Goal: Find specific page/section: Find specific page/section

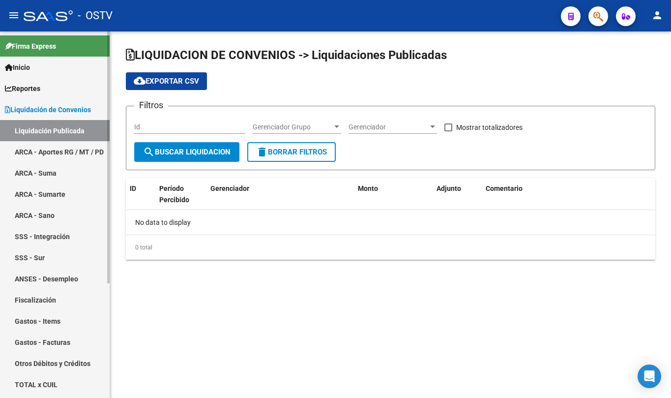
checkbox input "true"
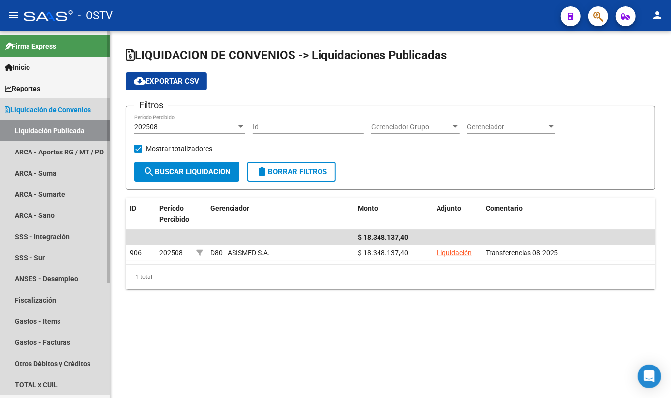
click at [38, 107] on span "Liquidación de Convenios" at bounding box center [48, 109] width 86 height 11
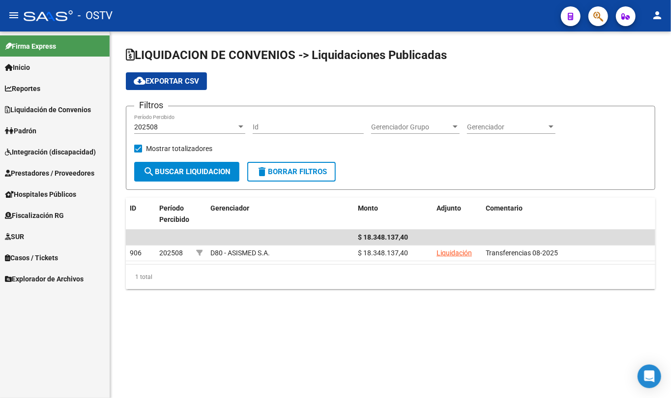
click at [35, 129] on span "Padrón" at bounding box center [20, 130] width 31 height 11
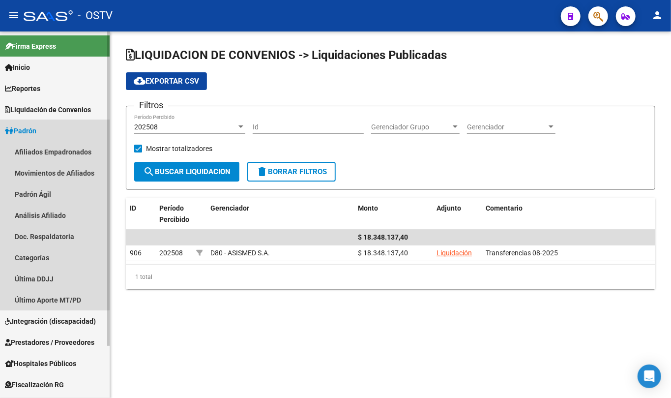
click at [36, 127] on span "Padrón" at bounding box center [20, 130] width 31 height 11
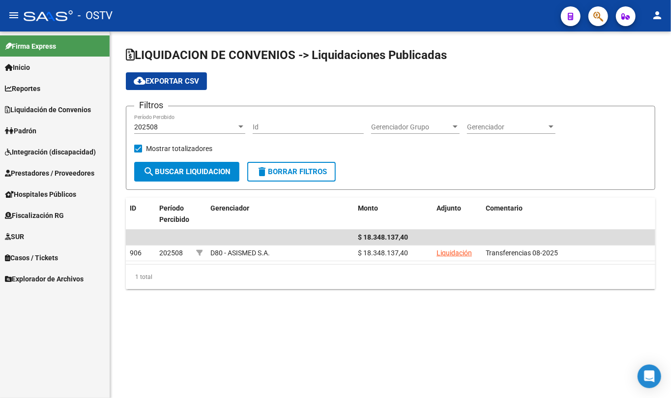
click at [40, 205] on link "Fiscalización RG" at bounding box center [55, 215] width 110 height 21
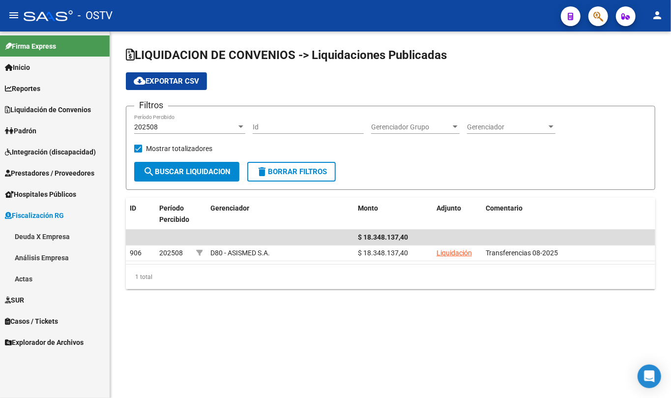
click at [40, 206] on link "Fiscalización RG" at bounding box center [55, 215] width 110 height 21
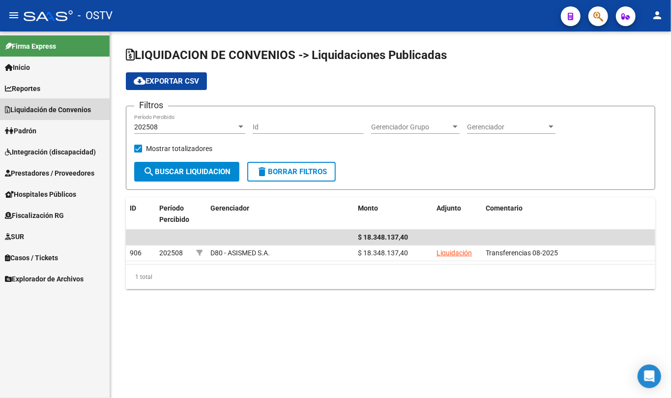
click at [50, 116] on link "Liquidación de Convenios" at bounding box center [55, 109] width 110 height 21
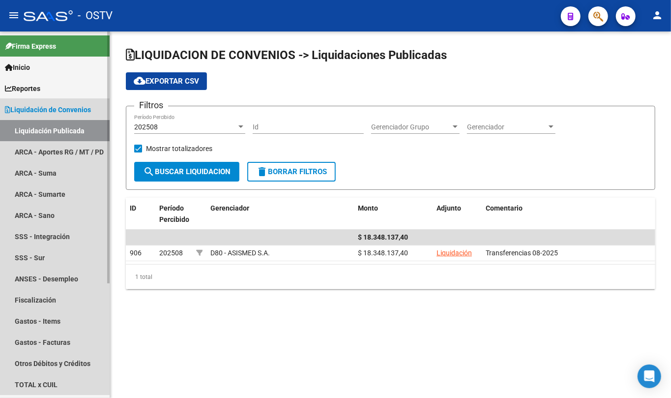
click at [63, 105] on span "Liquidación de Convenios" at bounding box center [48, 109] width 86 height 11
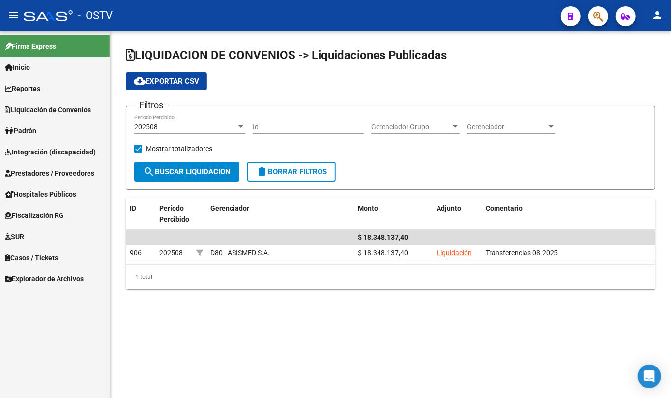
click at [58, 171] on span "Prestadores / Proveedores" at bounding box center [50, 173] width 90 height 11
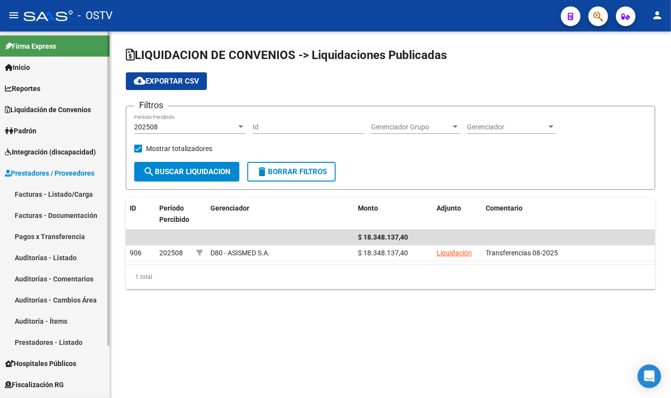
click at [62, 195] on link "Facturas - Listado/Carga" at bounding box center [55, 193] width 110 height 21
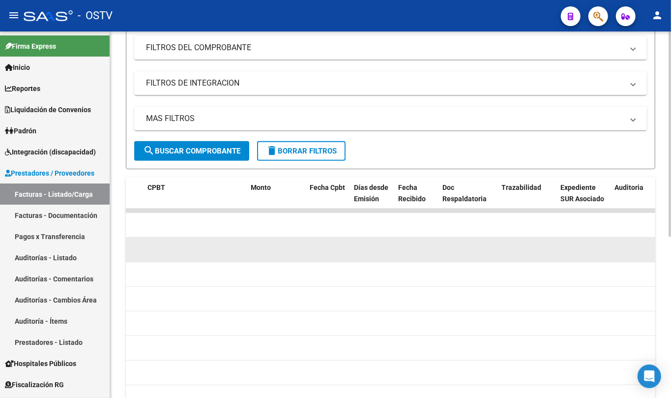
scroll to position [0, 328]
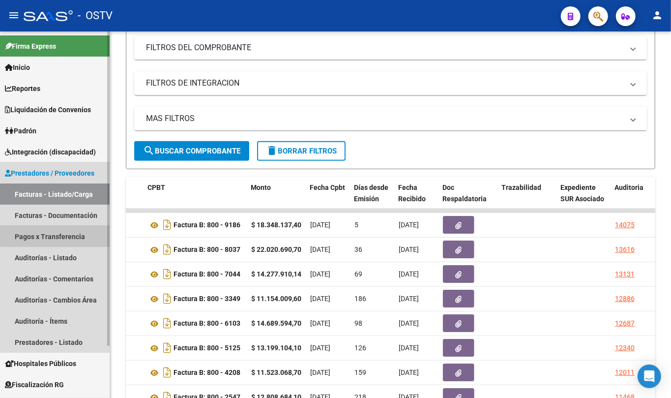
click at [63, 234] on link "Pagos x Transferencia" at bounding box center [55, 236] width 110 height 21
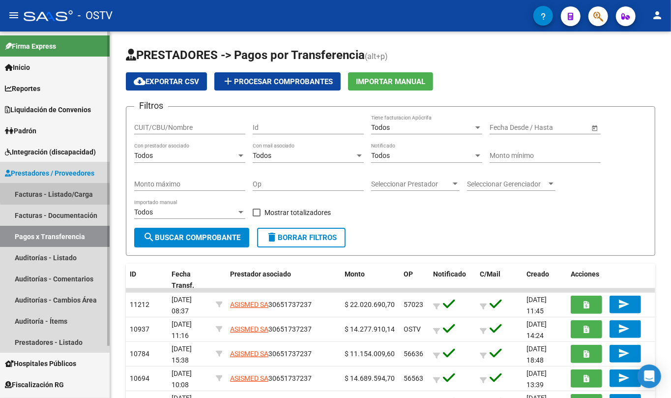
click at [65, 190] on link "Facturas - Listado/Carga" at bounding box center [55, 193] width 110 height 21
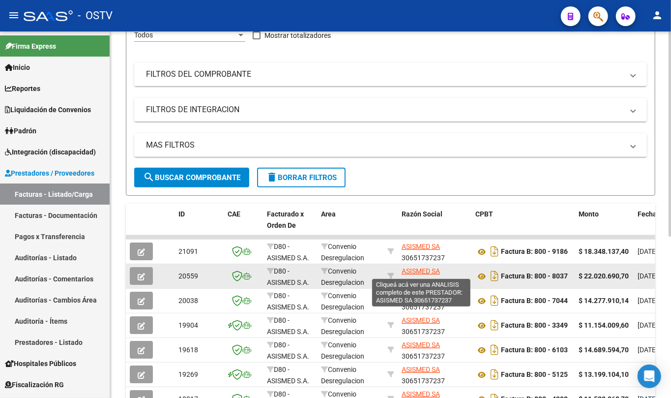
scroll to position [1, 0]
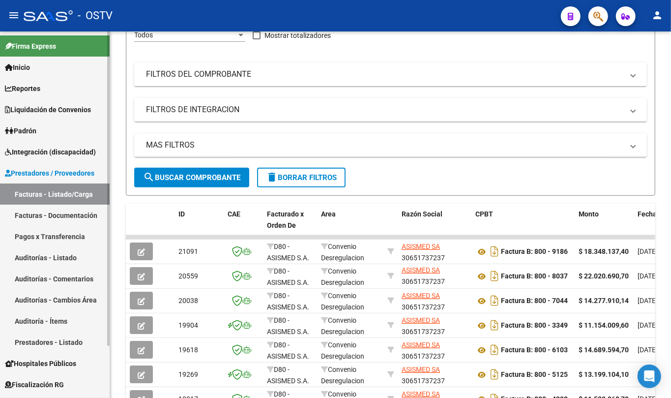
click at [39, 174] on span "Prestadores / Proveedores" at bounding box center [50, 173] width 90 height 11
